Goal: Information Seeking & Learning: Learn about a topic

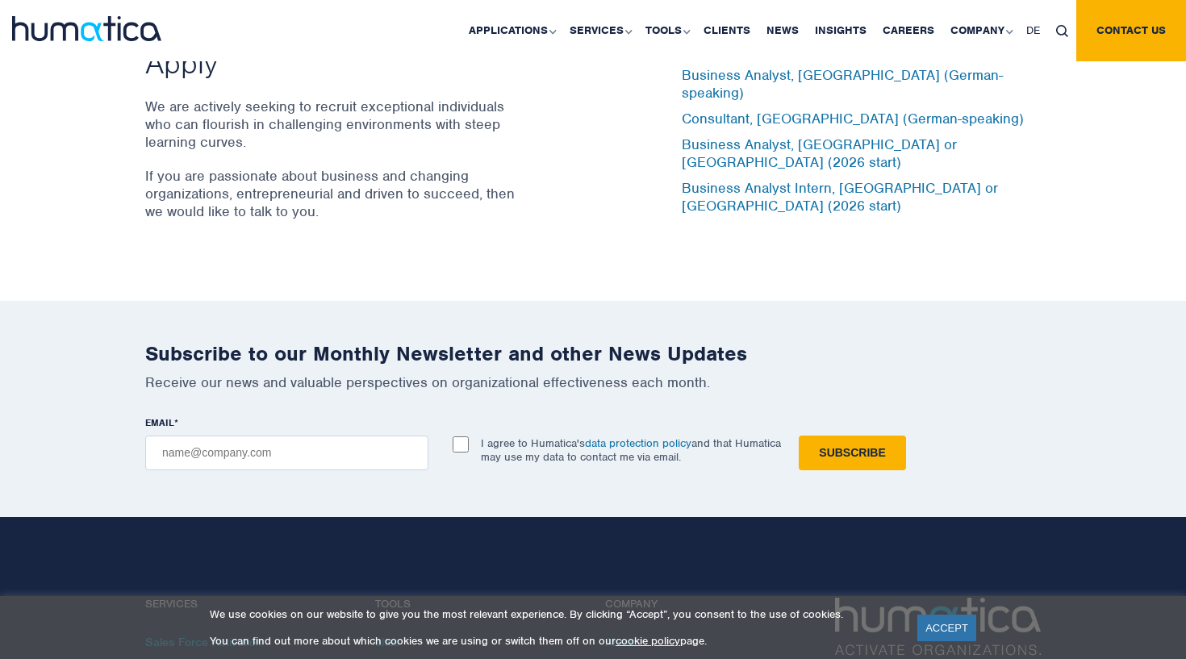
scroll to position [5382, 0]
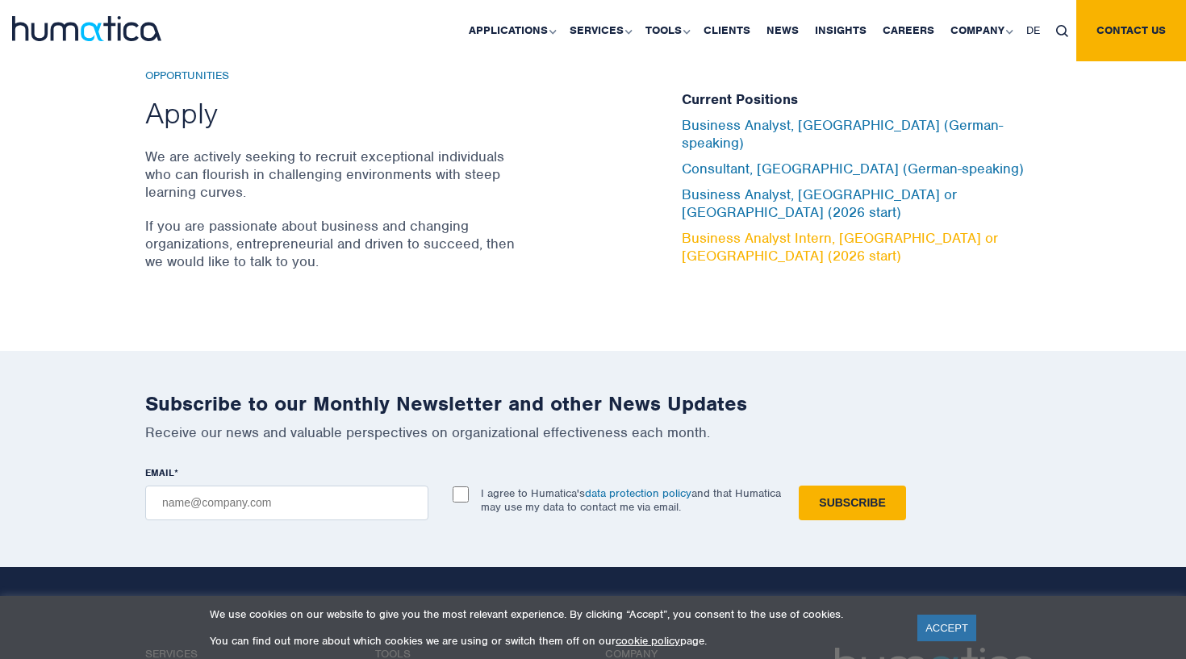
click at [839, 229] on link "Business Analyst Intern, [GEOGRAPHIC_DATA] or [GEOGRAPHIC_DATA] (2026 start)" at bounding box center [840, 247] width 316 height 36
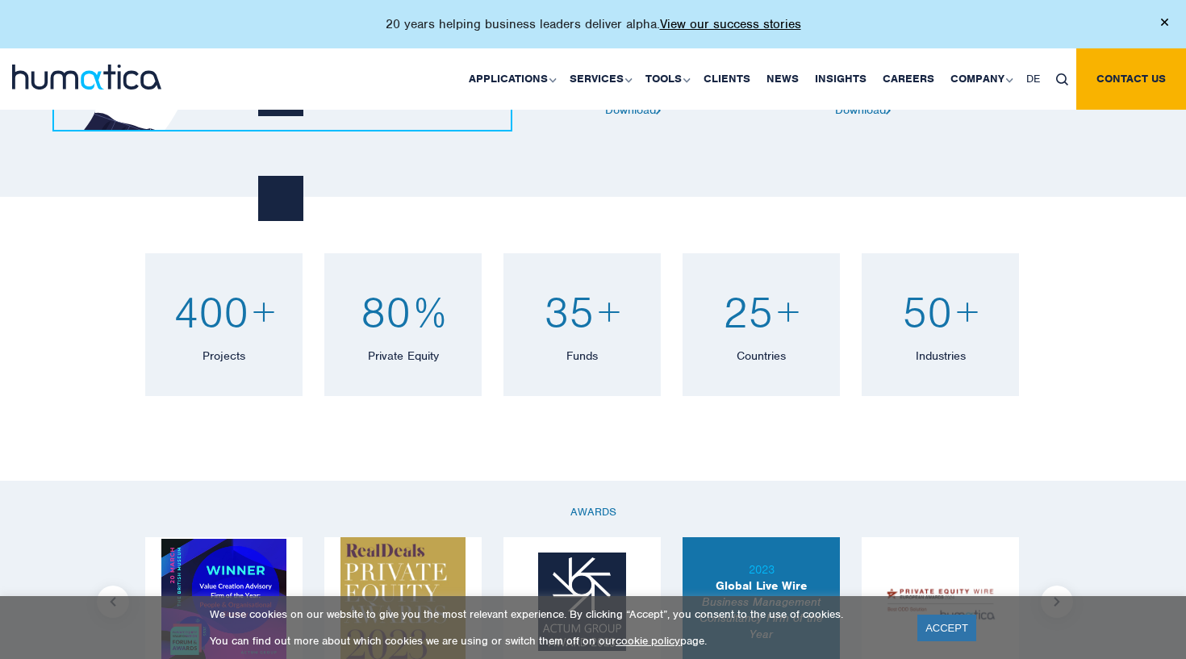
scroll to position [1002, 0]
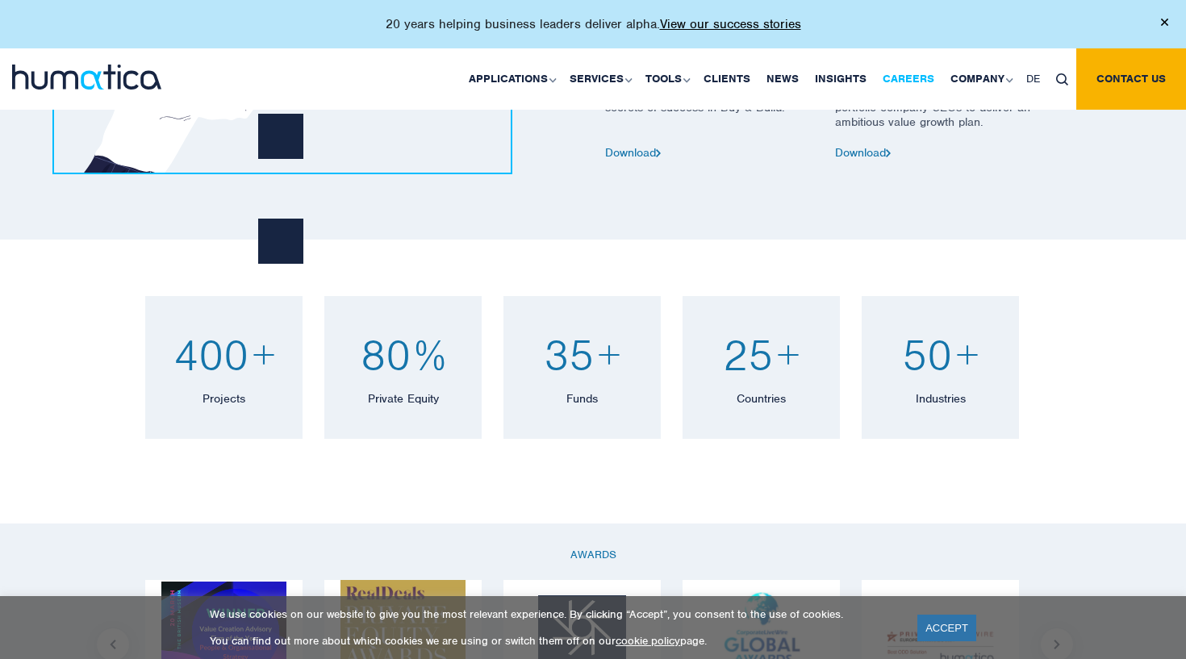
click at [907, 77] on link "Careers" at bounding box center [909, 78] width 68 height 61
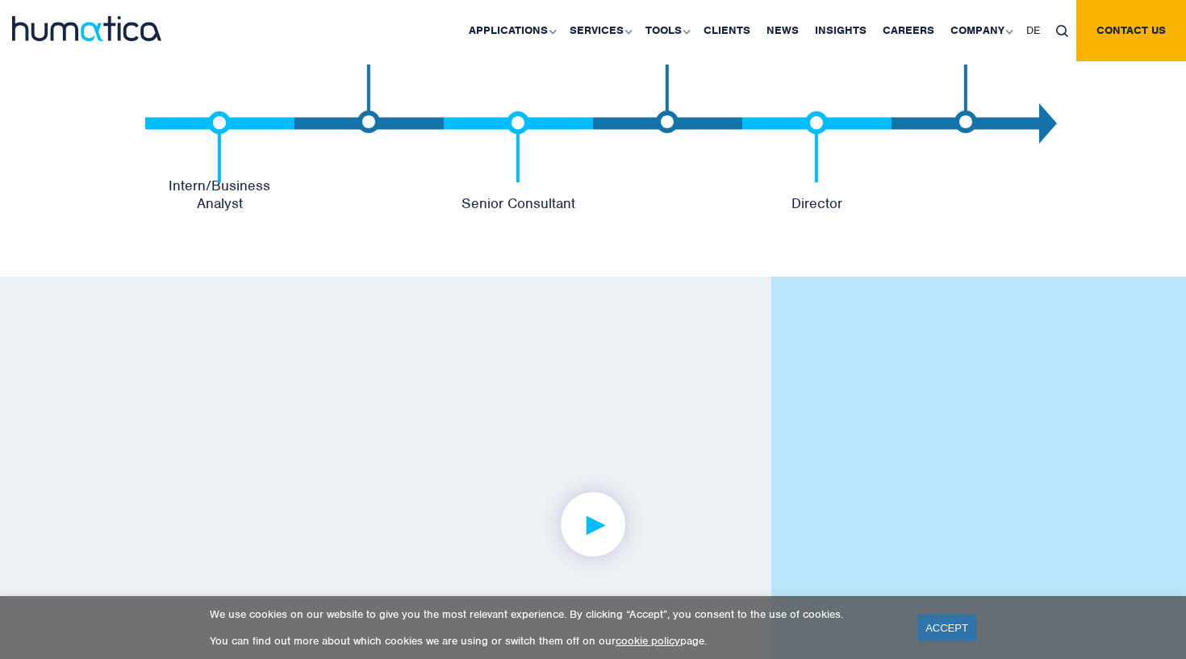
scroll to position [3722, 0]
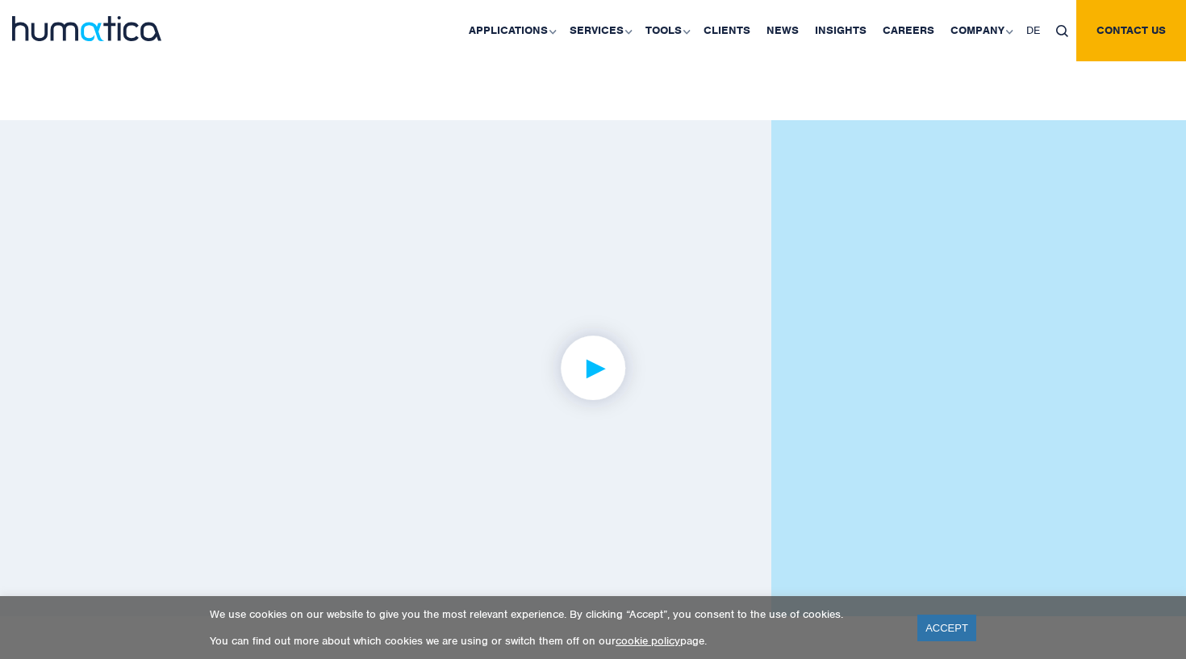
drag, startPoint x: 955, startPoint y: 623, endPoint x: 927, endPoint y: 611, distance: 30.7
click at [955, 624] on link "ACCEPT" at bounding box center [946, 628] width 59 height 27
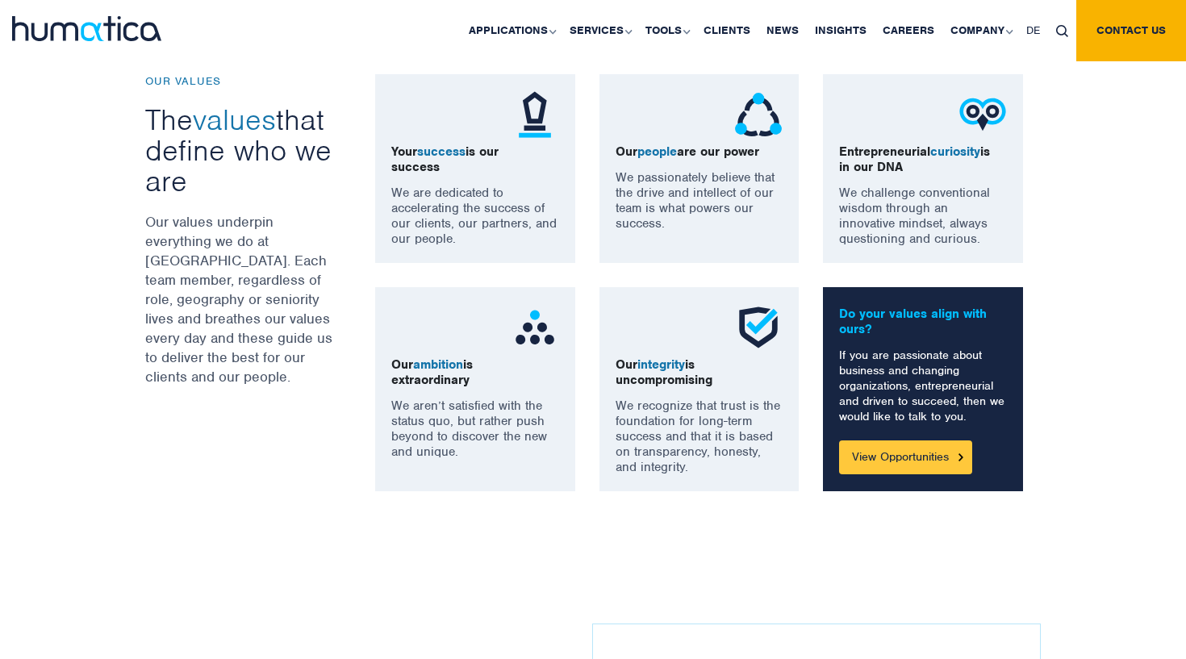
click at [897, 461] on link "View Opportunities" at bounding box center [905, 458] width 133 height 34
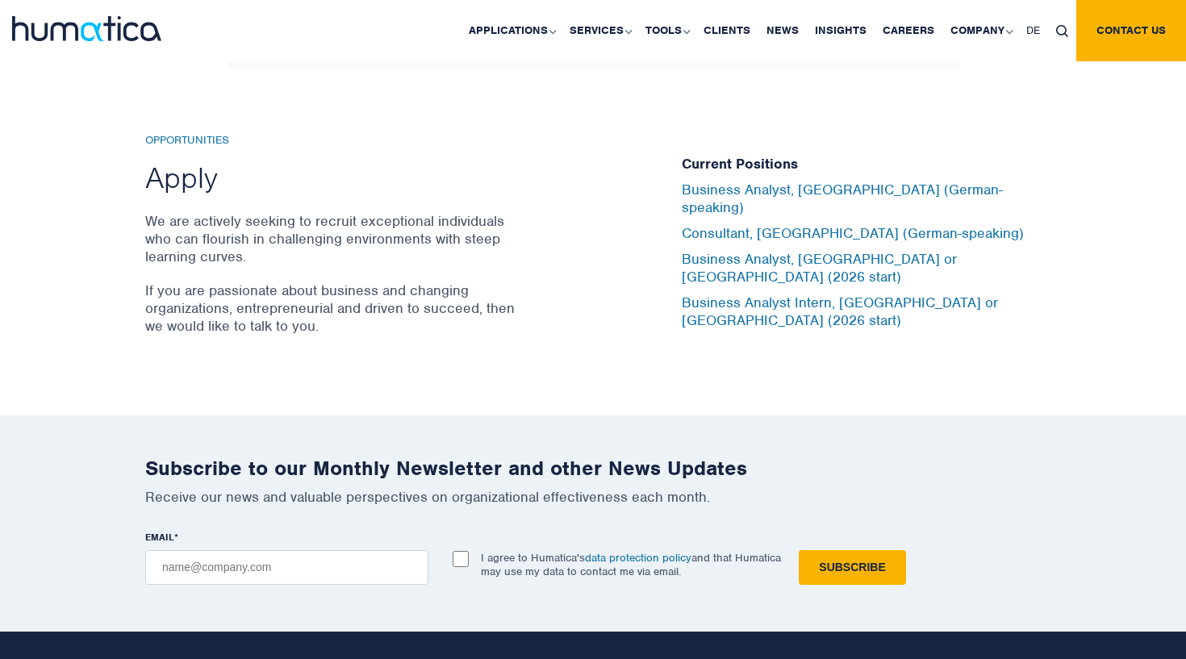
scroll to position [5293, 0]
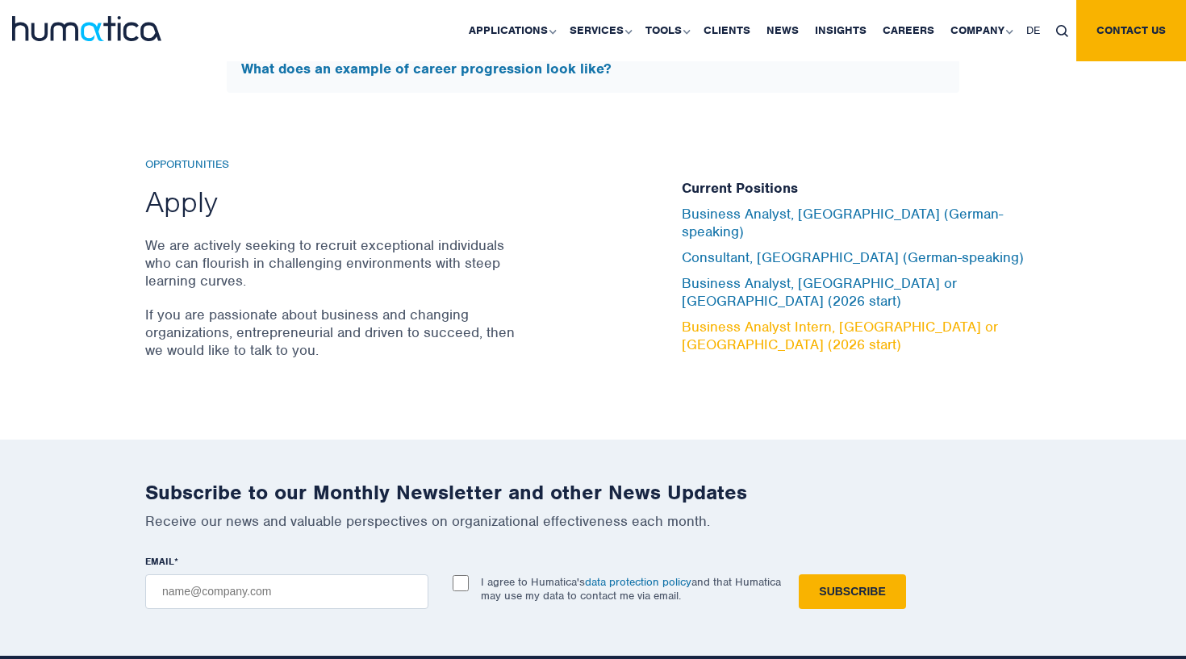
click at [742, 318] on link "Business Analyst Intern, [GEOGRAPHIC_DATA] or [GEOGRAPHIC_DATA] (2026 start)" at bounding box center [840, 336] width 316 height 36
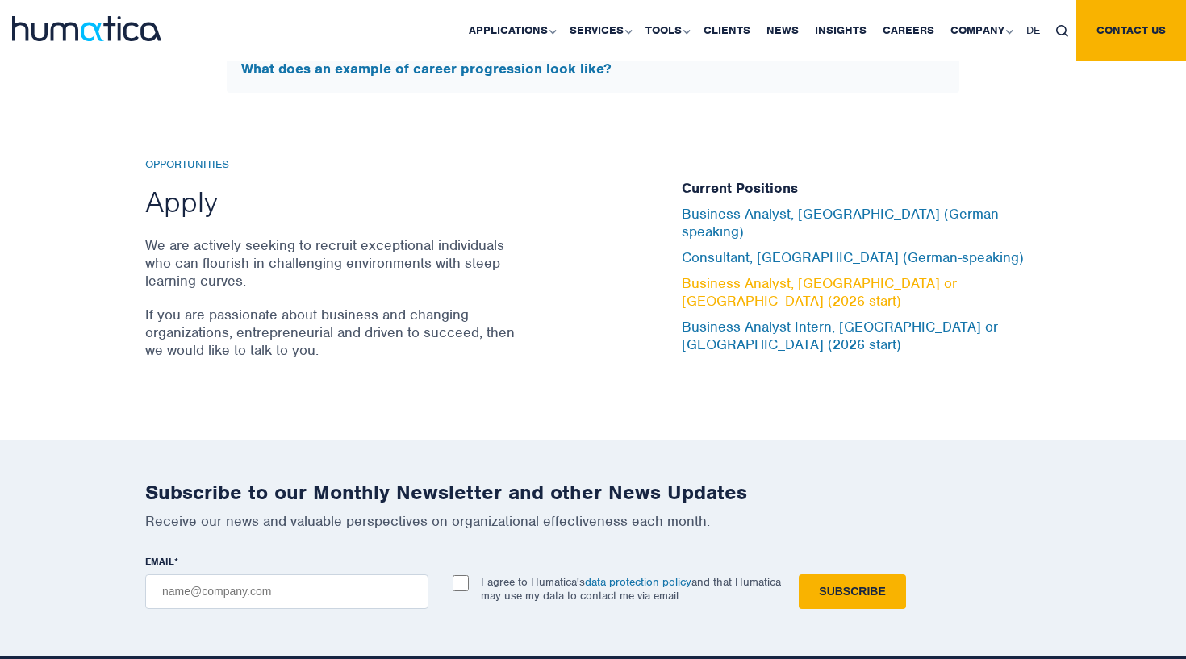
click at [871, 274] on link "Business Analyst, [GEOGRAPHIC_DATA] or [GEOGRAPHIC_DATA] (2026 start)" at bounding box center [819, 292] width 275 height 36
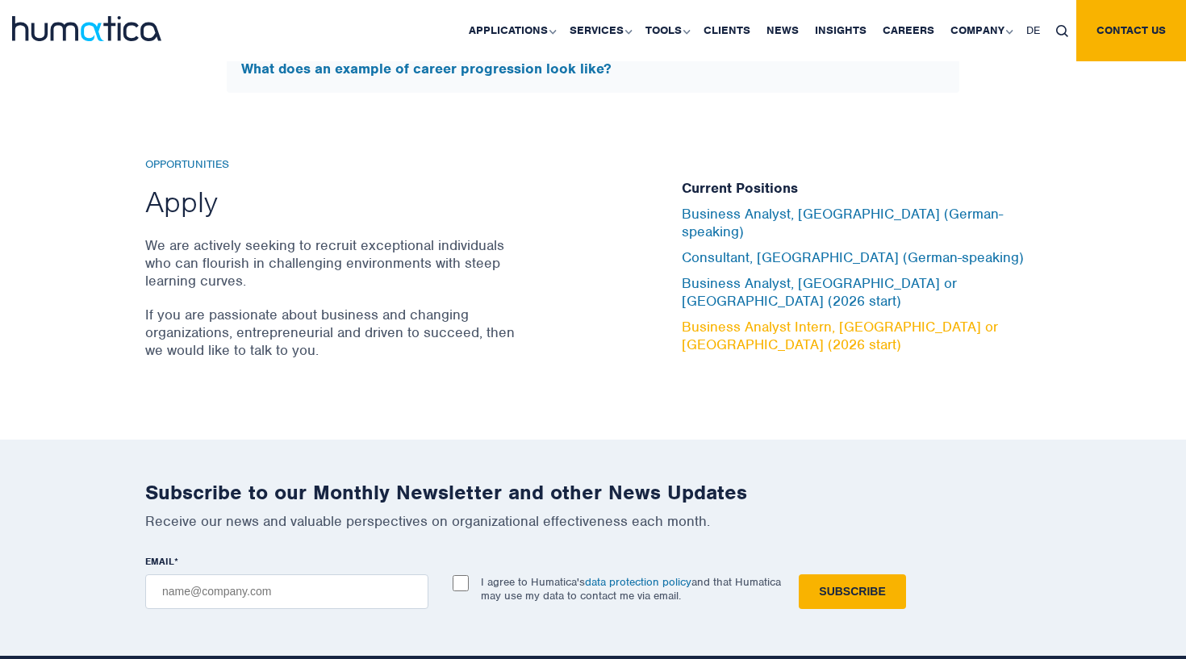
click at [759, 318] on link "Business Analyst Intern, [GEOGRAPHIC_DATA] or [GEOGRAPHIC_DATA] (2026 start)" at bounding box center [840, 336] width 316 height 36
